Goal: Find specific page/section: Find specific page/section

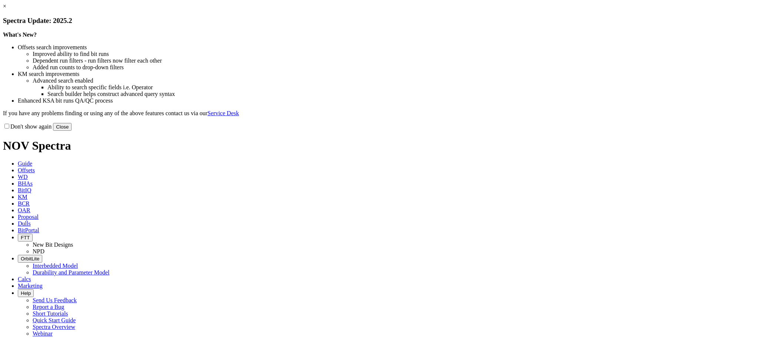
click at [72, 131] on button "Close" at bounding box center [62, 127] width 19 height 8
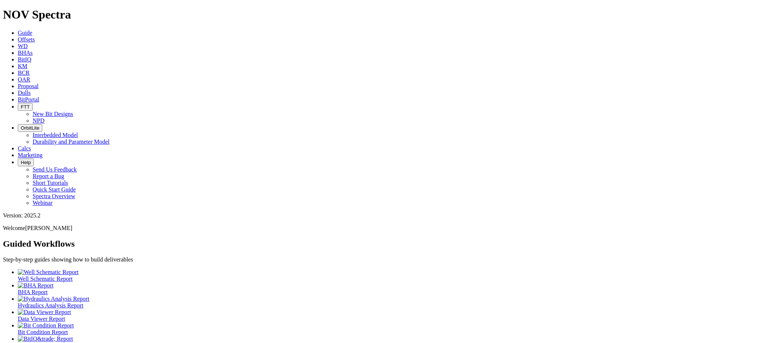
click at [18, 90] on icon at bounding box center [18, 93] width 0 height 6
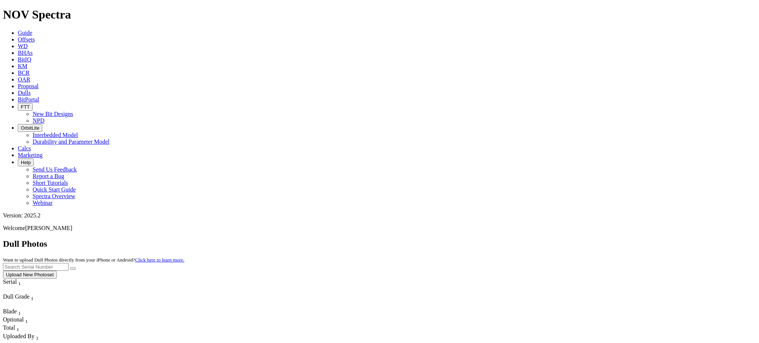
click at [69, 263] on input "text" at bounding box center [36, 267] width 66 height 8
paste input "A310704"
type input "A310704"
click at [76, 268] on button "submit" at bounding box center [73, 269] width 6 height 2
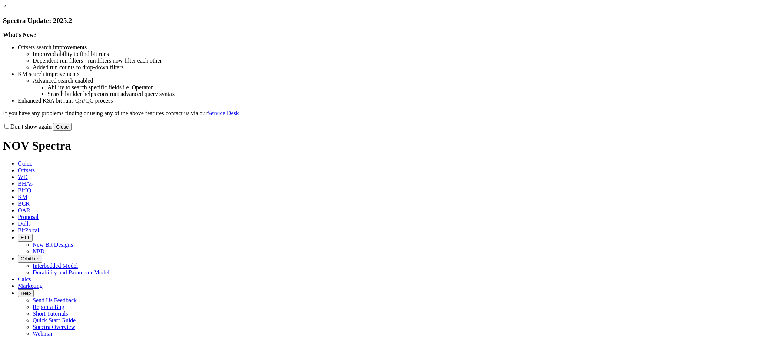
click at [72, 131] on button "Close" at bounding box center [62, 127] width 19 height 8
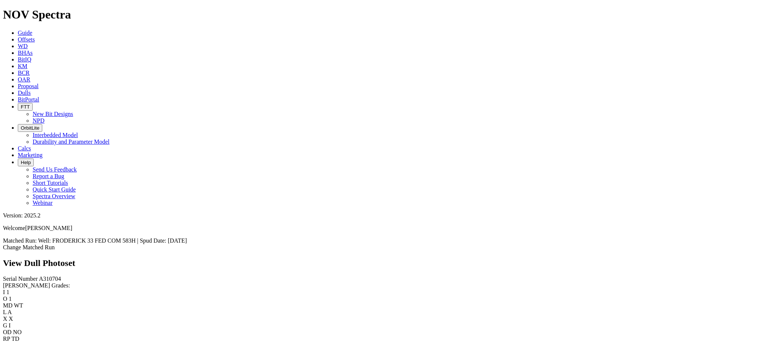
scroll to position [1, 0]
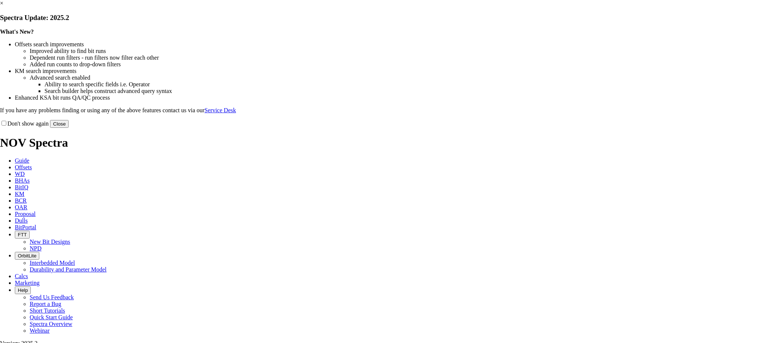
click at [3, 6] on link "×" at bounding box center [1, 3] width 3 height 6
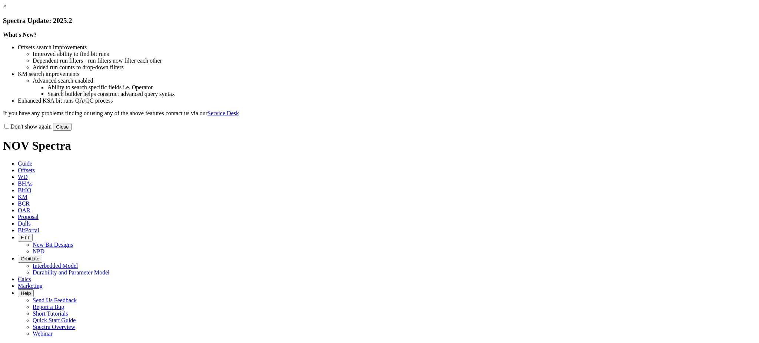
click at [72, 131] on button "Close" at bounding box center [62, 127] width 19 height 8
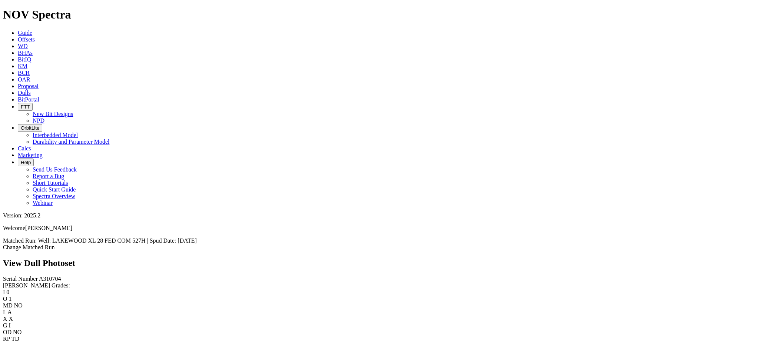
scroll to position [13, 0]
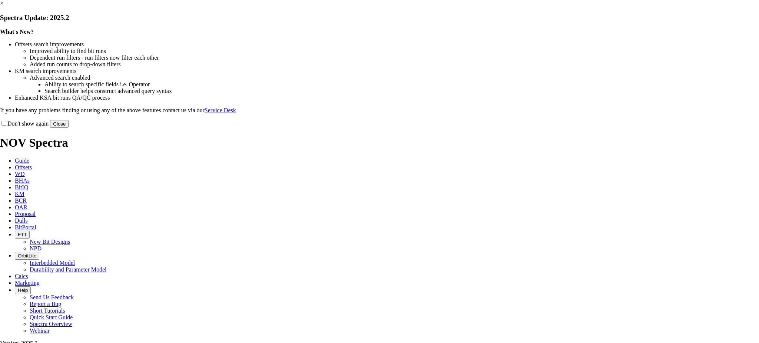
click at [3, 6] on link "×" at bounding box center [1, 3] width 3 height 6
